Goal: Transaction & Acquisition: Purchase product/service

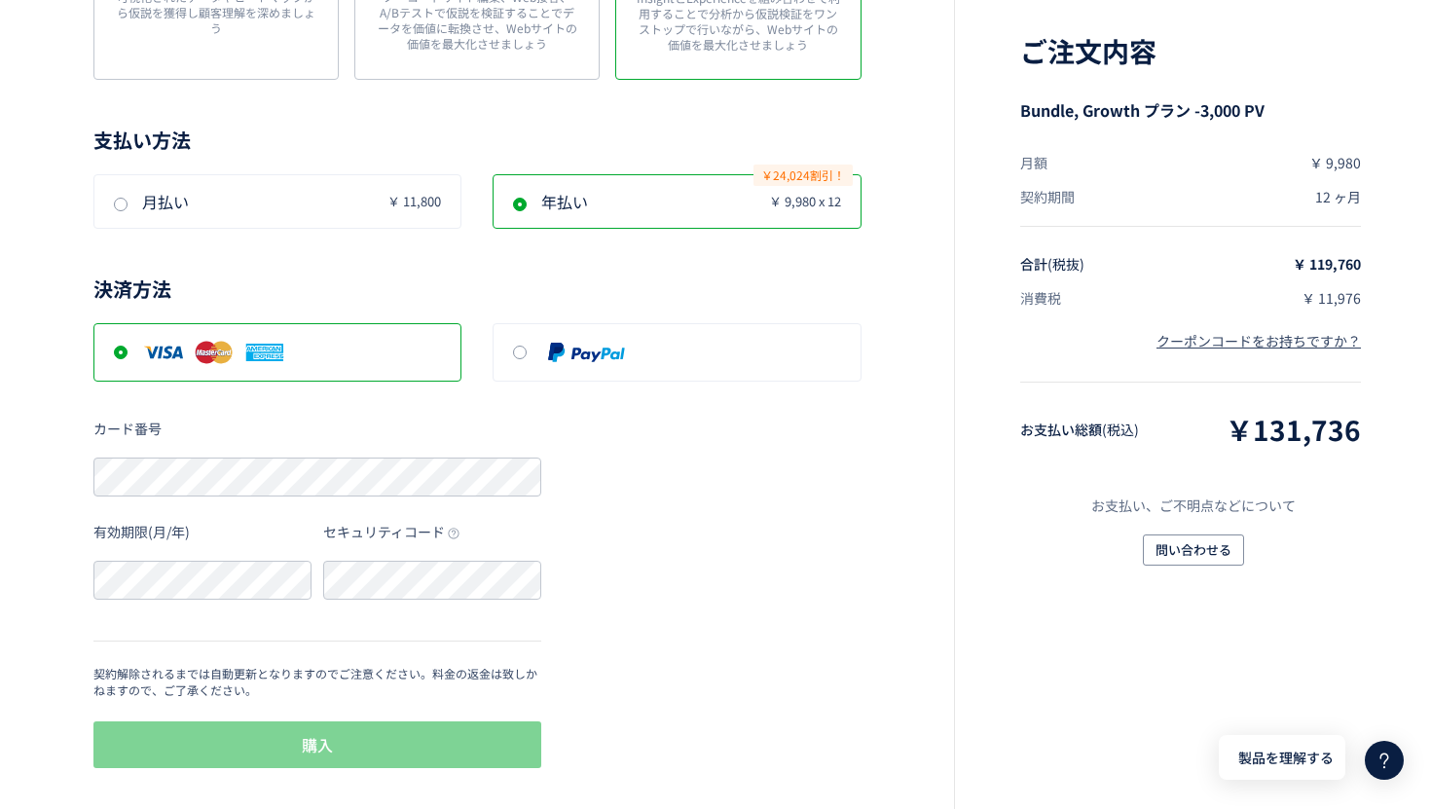
scroll to position [534, 0]
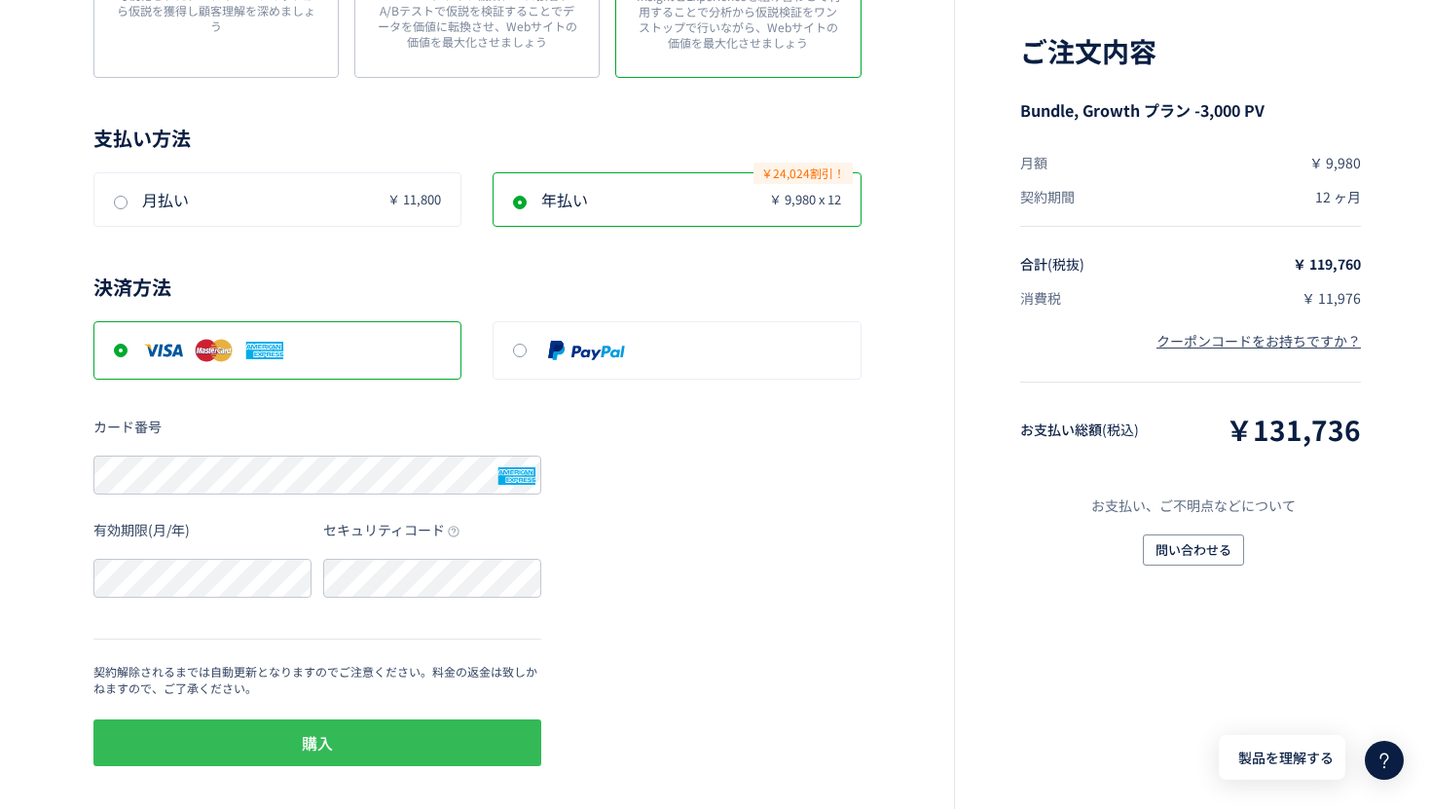
click at [357, 731] on button "購入" at bounding box center [317, 742] width 448 height 47
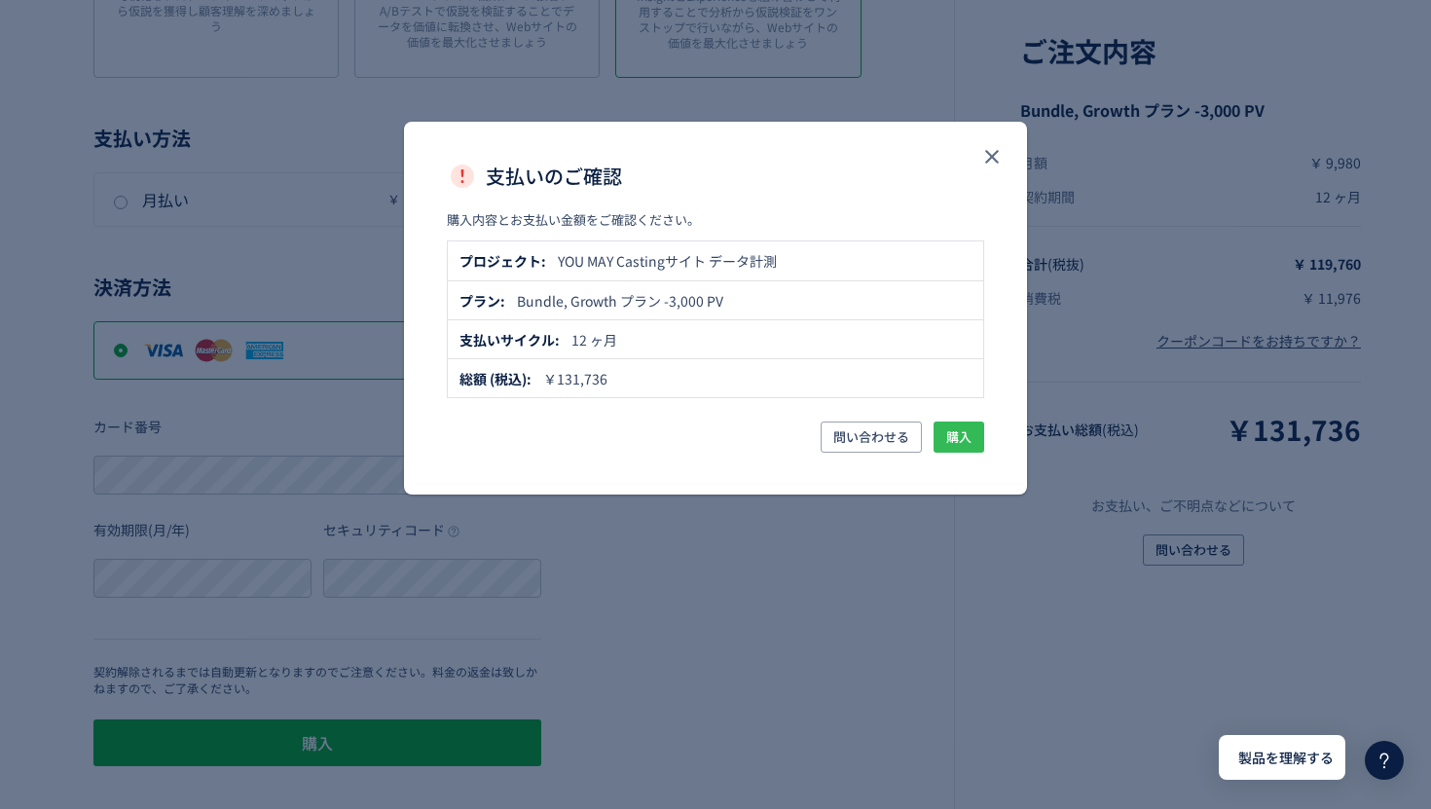
click at [961, 440] on span "購入" at bounding box center [958, 436] width 25 height 31
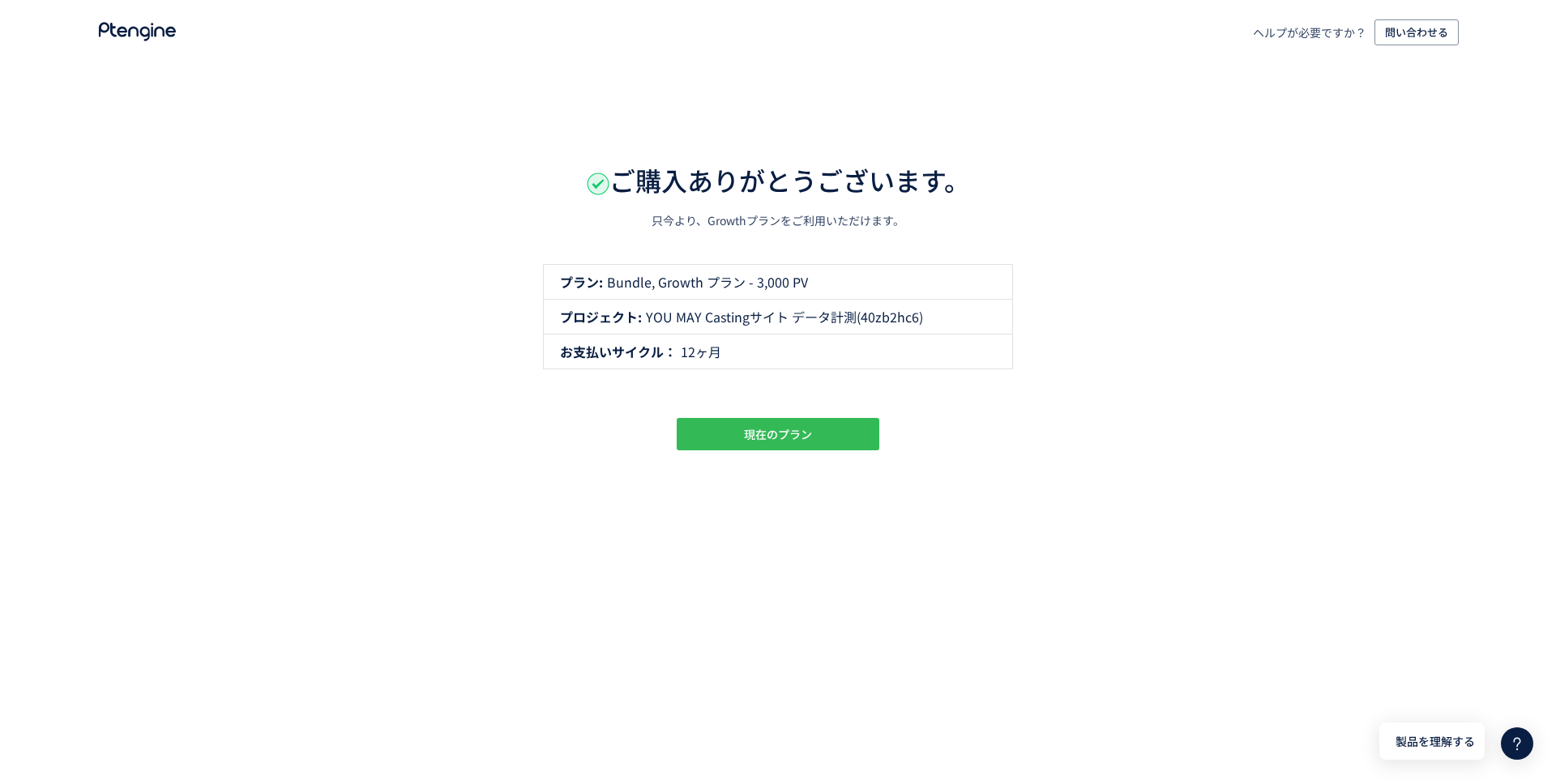
click at [807, 433] on span "現在のプラン" at bounding box center [778, 434] width 68 height 32
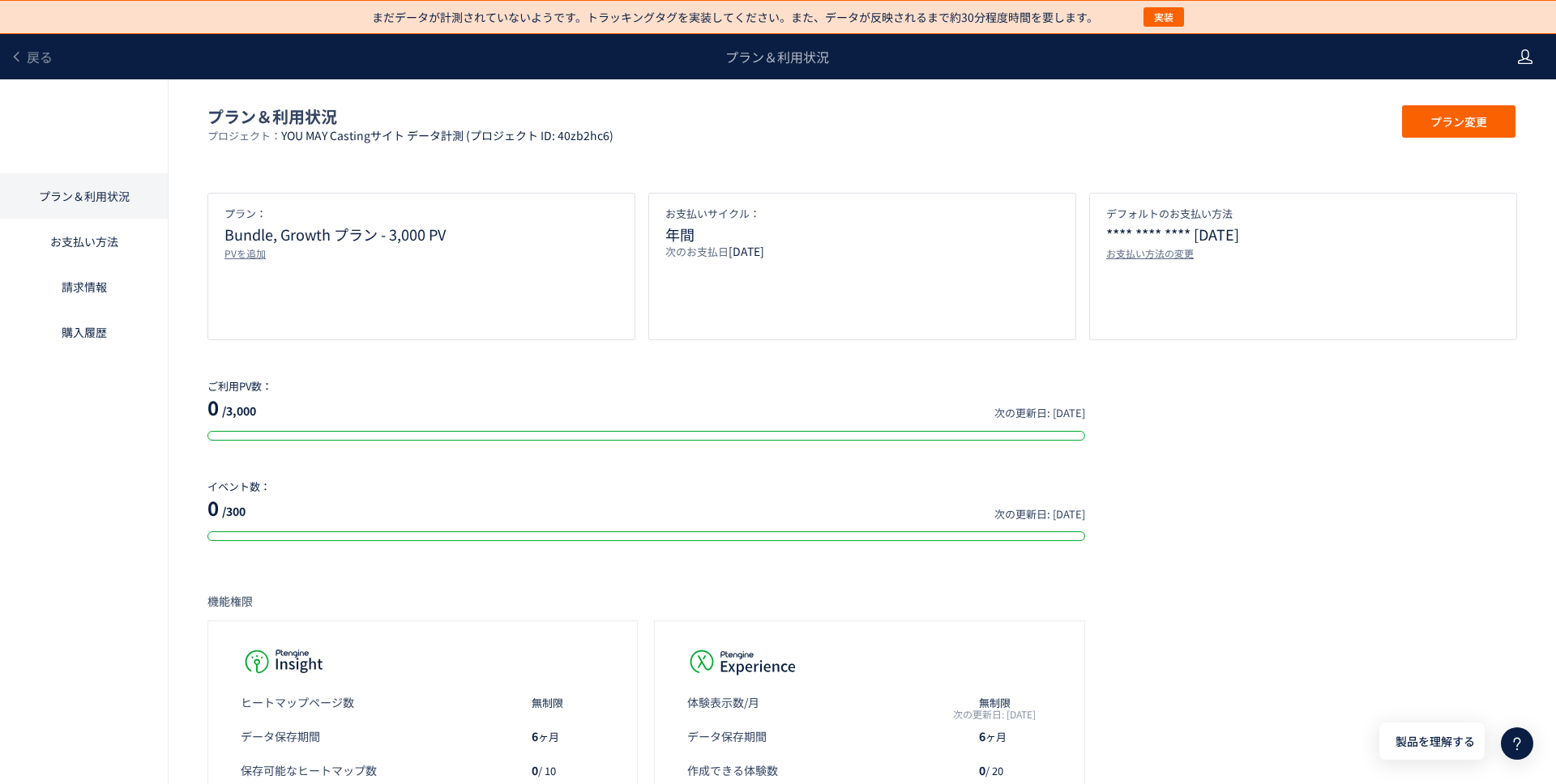
click at [1191, 60] on use at bounding box center [1525, 57] width 15 height 15
click at [1191, 93] on span "アカウント設定" at bounding box center [1483, 97] width 79 height 16
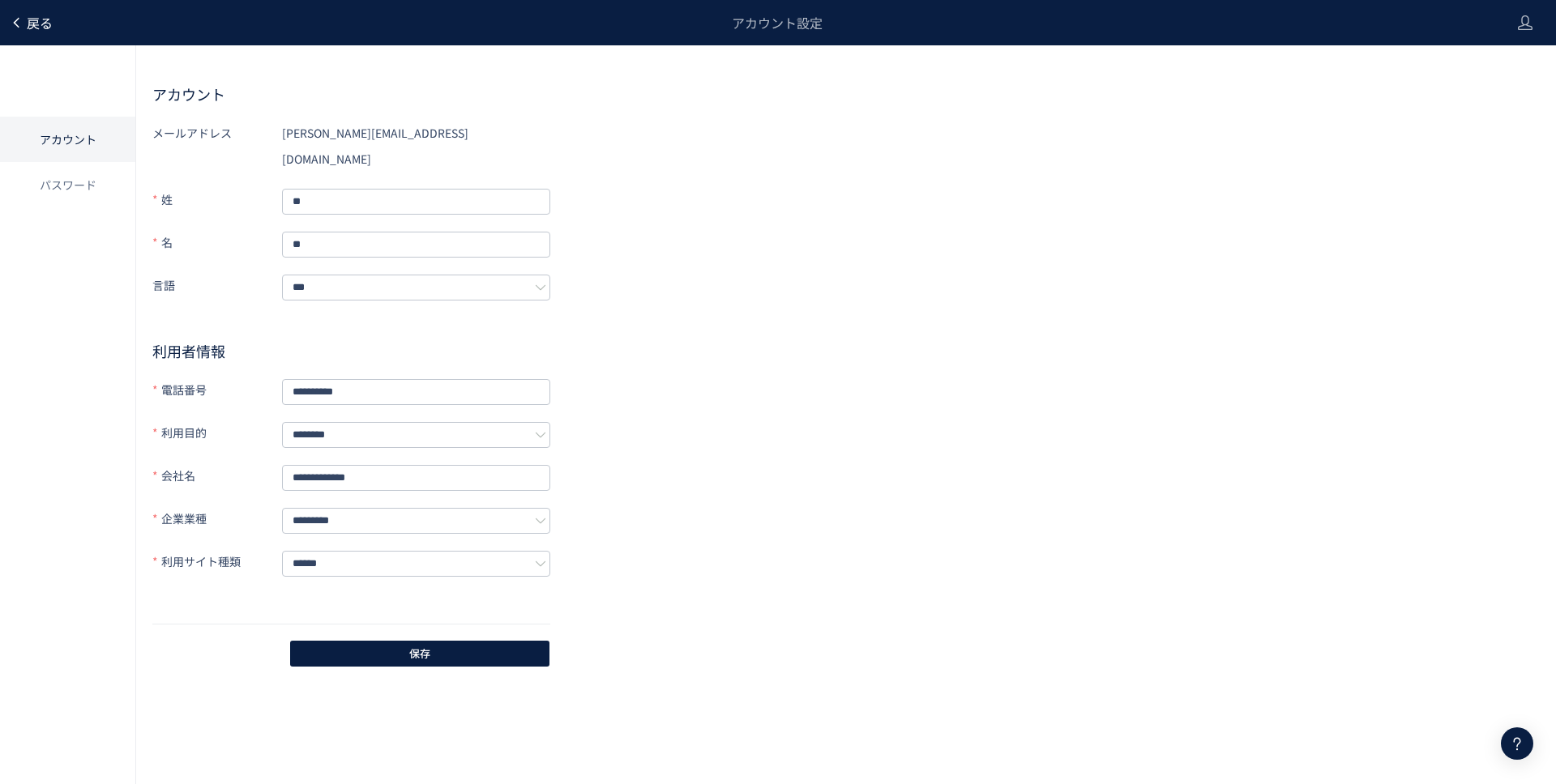
click at [33, 18] on span "戻る" at bounding box center [39, 22] width 26 height 19
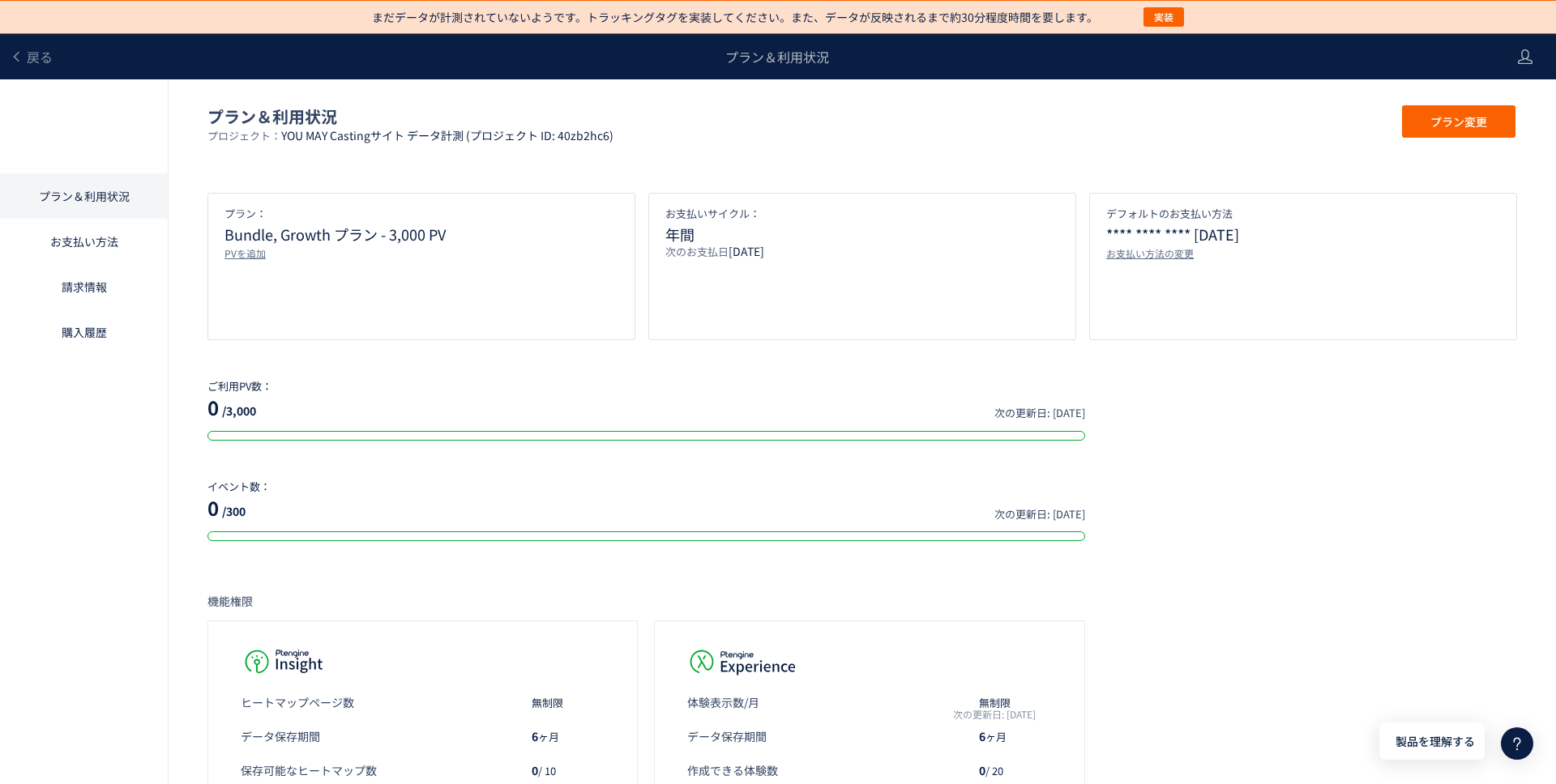
click at [1191, 52] on header "戻る プラン＆利用状況" at bounding box center [778, 57] width 1556 height 46
click at [1191, 63] on use at bounding box center [1525, 57] width 15 height 15
click at [1191, 102] on span "アカウント設定" at bounding box center [1483, 97] width 79 height 16
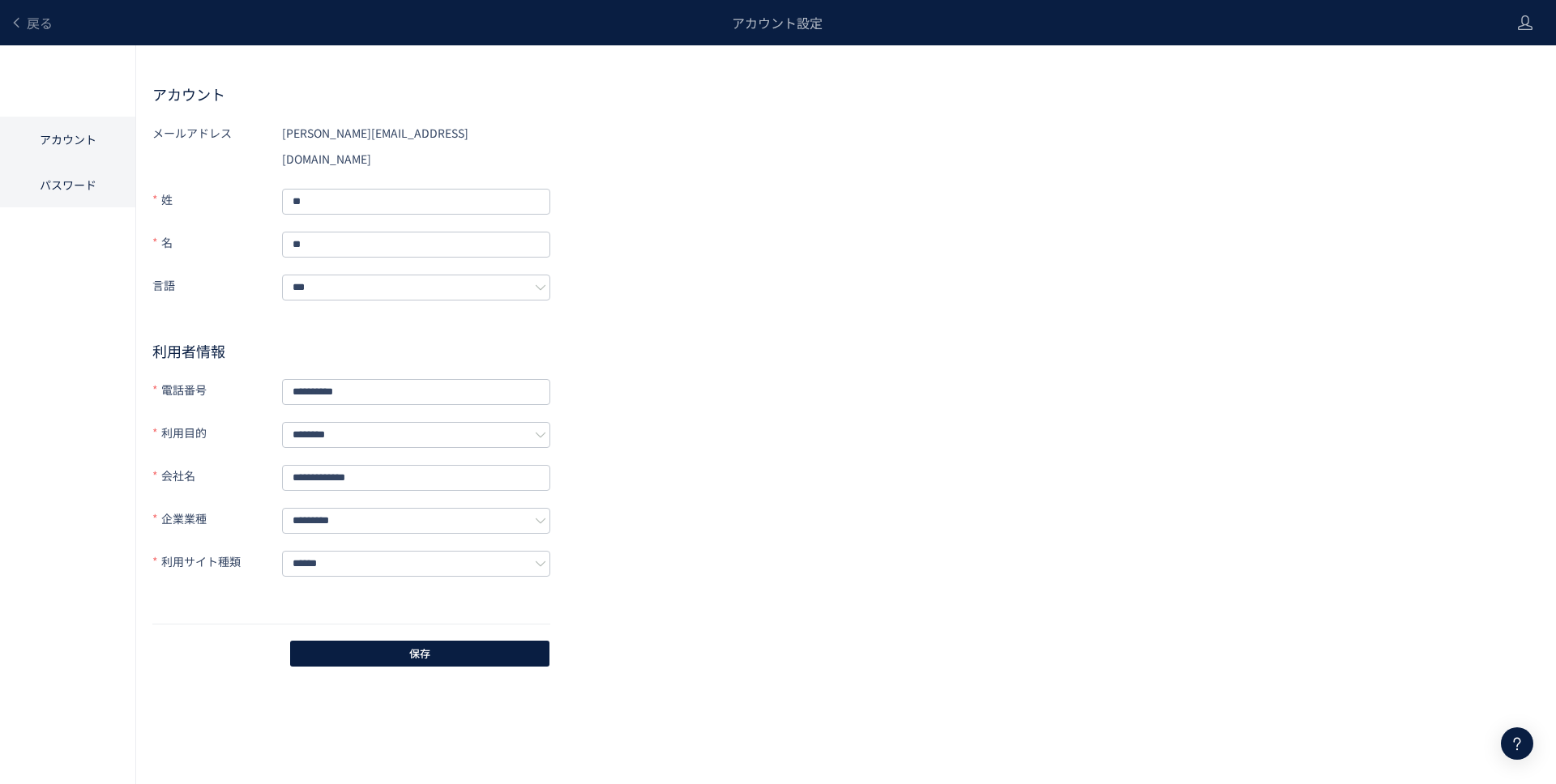
click at [76, 180] on li "パスワード" at bounding box center [67, 185] width 136 height 46
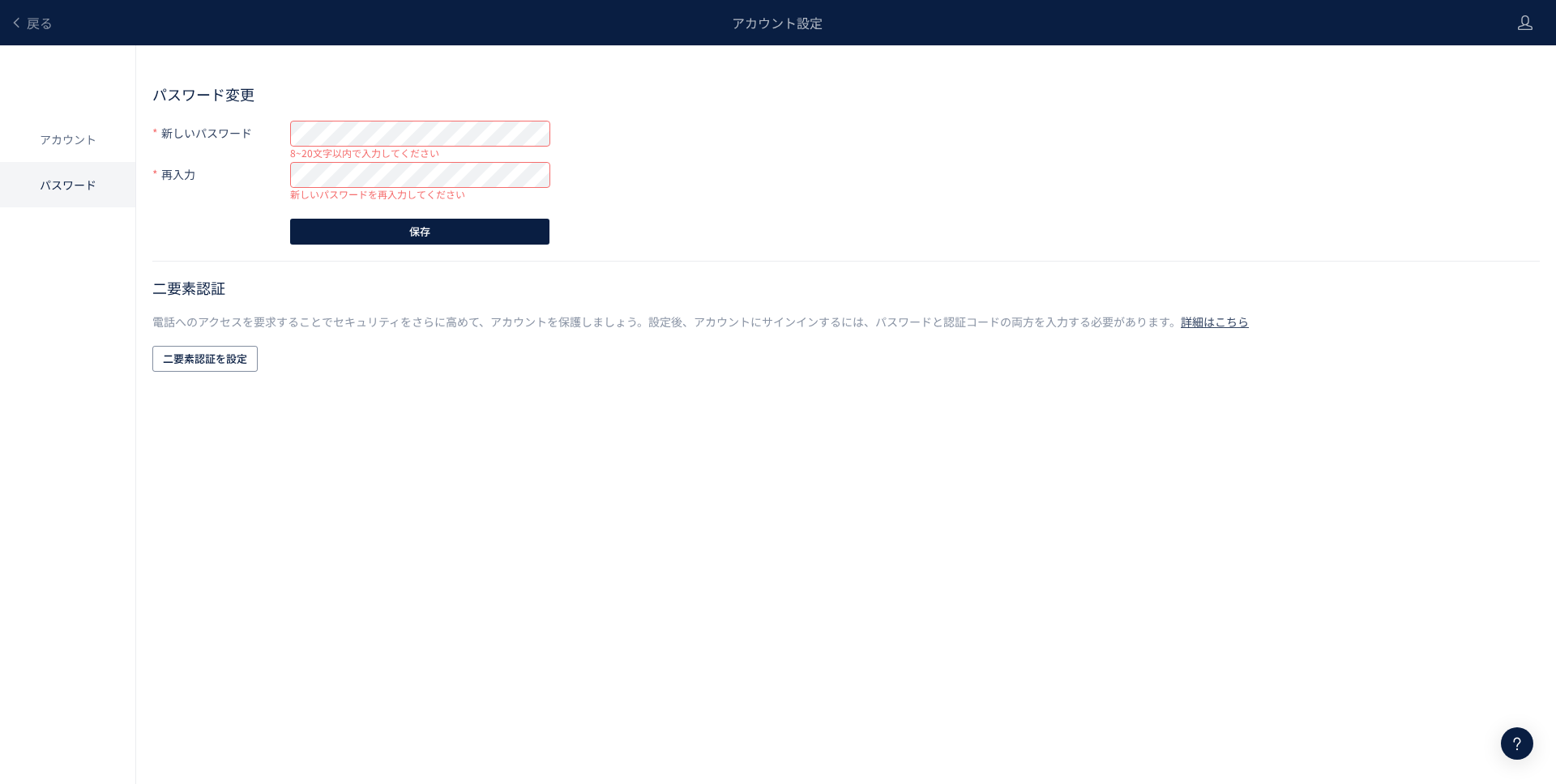
click at [212, 134] on div "新しいパスワード 8~20文字以内で入力してください" at bounding box center [351, 133] width 398 height 27
click at [273, 169] on div "再入力 入力したパスワードが間違っています。" at bounding box center [351, 175] width 398 height 27
click at [268, 134] on div "新しいパスワード" at bounding box center [351, 133] width 398 height 27
click at [454, 234] on button "保存" at bounding box center [419, 231] width 259 height 26
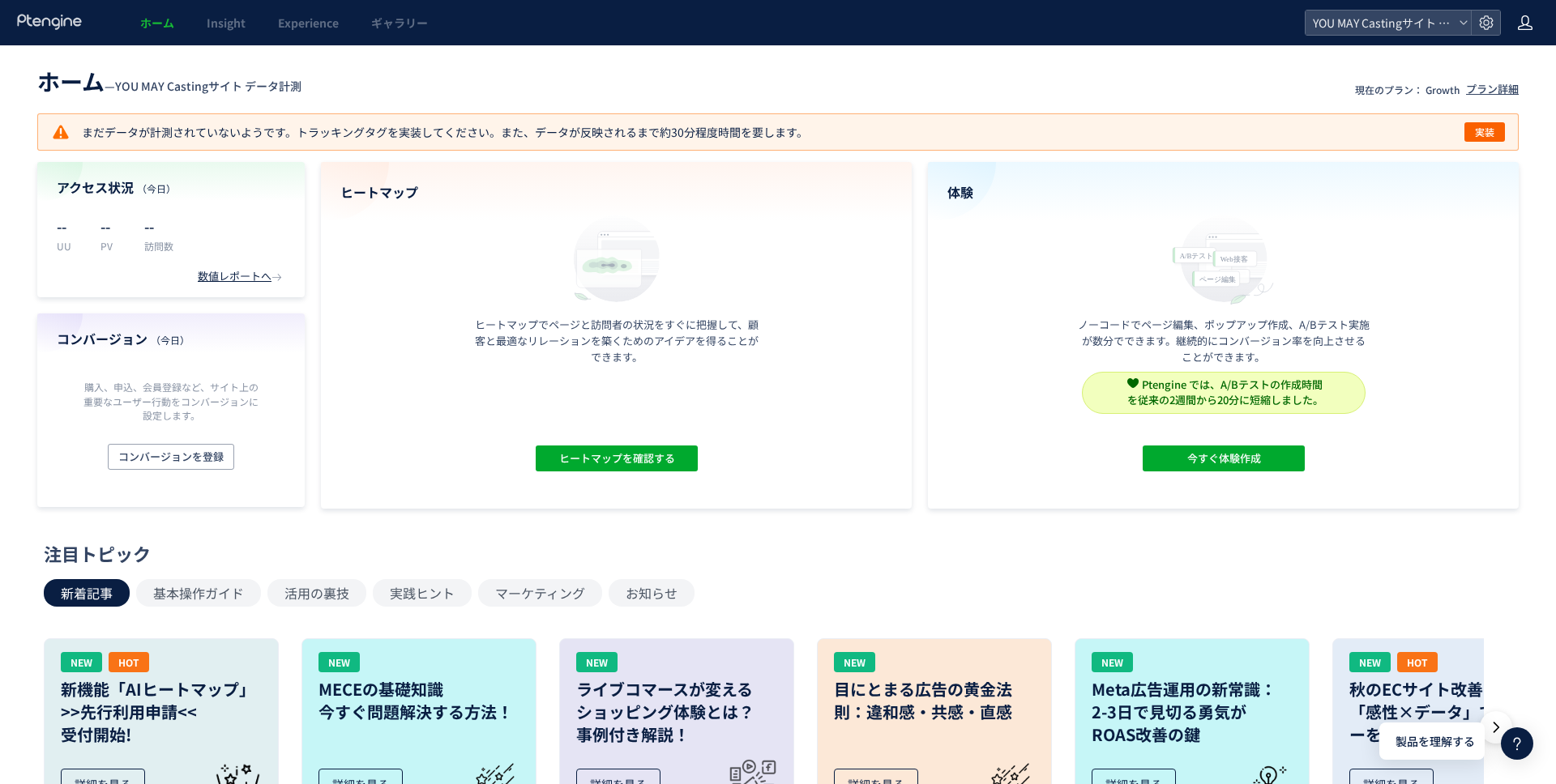
click at [1526, 23] on use at bounding box center [1525, 22] width 15 height 15
click at [736, 77] on header "ホーム — YOU MAY Castingサイト データ計測 現在のプラン： Growth プラン詳細" at bounding box center [778, 79] width 1481 height 36
